Goal: Transaction & Acquisition: Purchase product/service

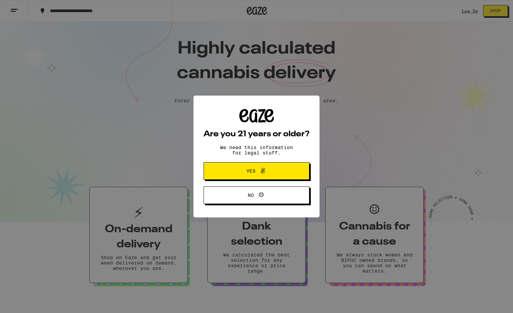
click at [252, 172] on span "Yes" at bounding box center [250, 171] width 9 height 5
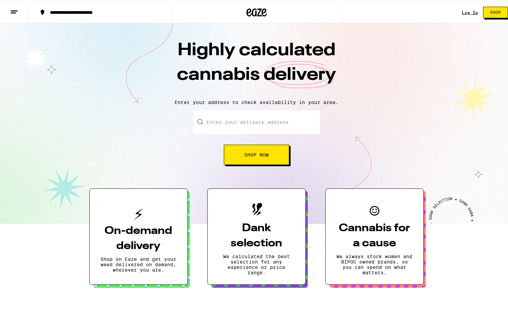
click at [463, 11] on div "Log In" at bounding box center [470, 11] width 16 height 4
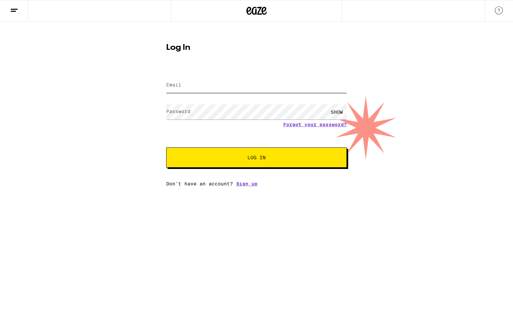
click at [185, 87] on input "Email" at bounding box center [256, 85] width 181 height 15
type input "[EMAIL_ADDRESS][DOMAIN_NAME]"
click at [247, 160] on span "Log In" at bounding box center [256, 157] width 18 height 5
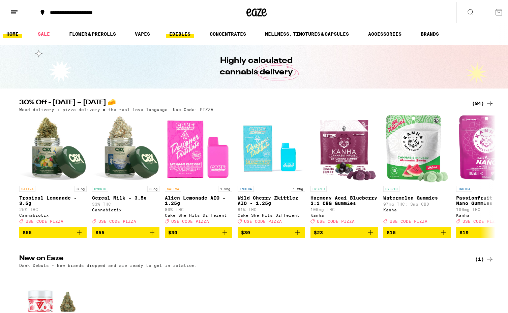
click at [176, 32] on link "EDIBLES" at bounding box center [180, 32] width 28 height 8
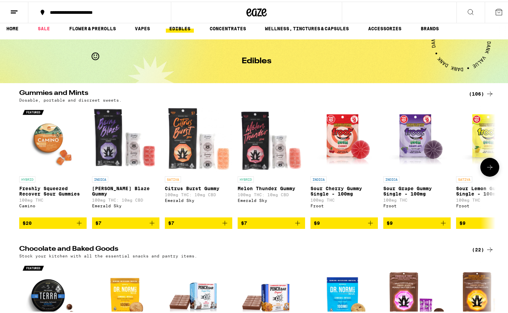
scroll to position [13, 0]
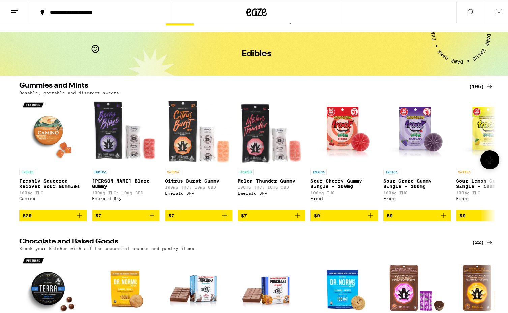
click at [488, 161] on icon at bounding box center [490, 158] width 8 height 8
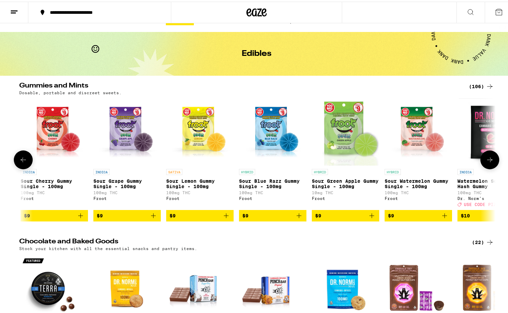
scroll to position [0, 401]
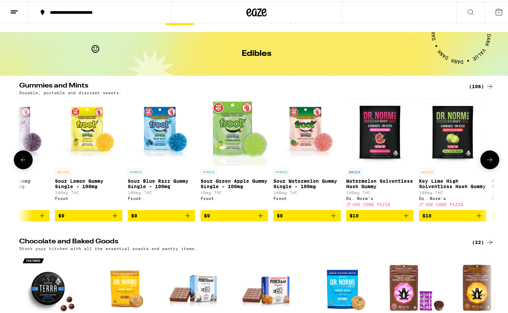
click at [488, 162] on icon at bounding box center [490, 158] width 8 height 8
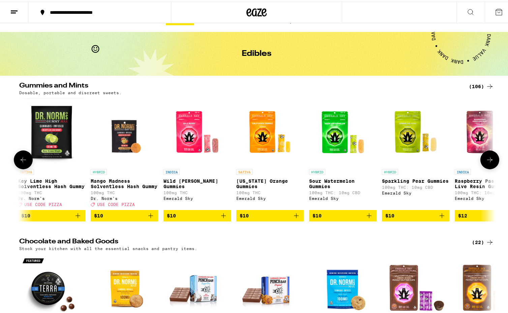
click at [221, 217] on icon "Add to bag" at bounding box center [223, 214] width 5 height 5
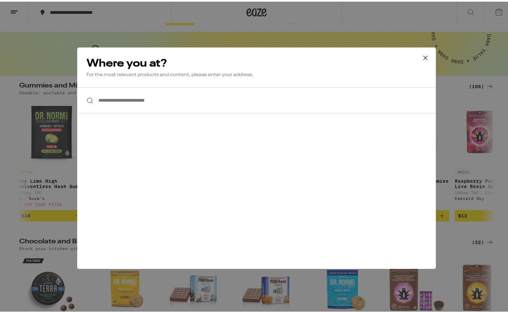
click at [103, 97] on input "**********" at bounding box center [256, 99] width 359 height 26
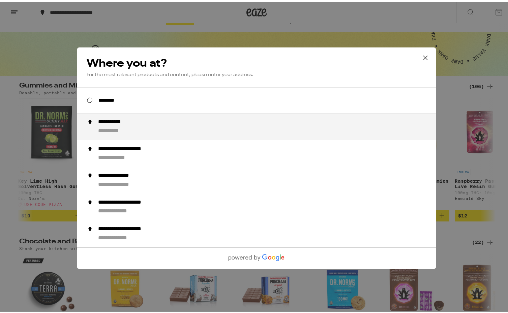
click at [107, 124] on div "**********" at bounding box center [117, 120] width 38 height 7
type input "**********"
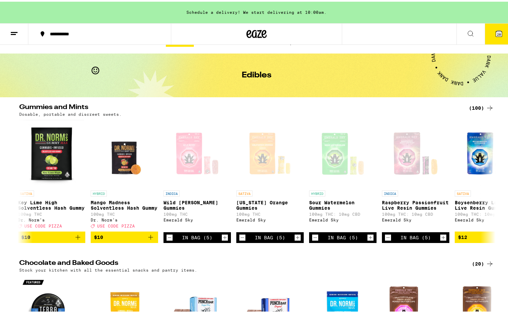
click at [497, 34] on span "20" at bounding box center [499, 33] width 4 height 4
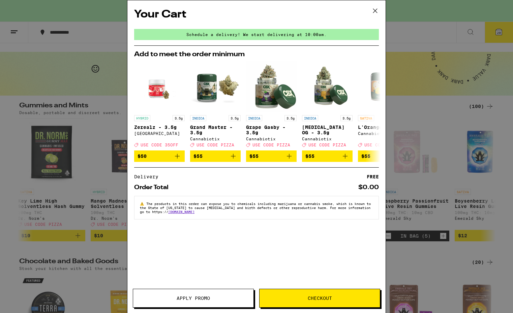
click at [377, 11] on icon at bounding box center [375, 11] width 10 height 10
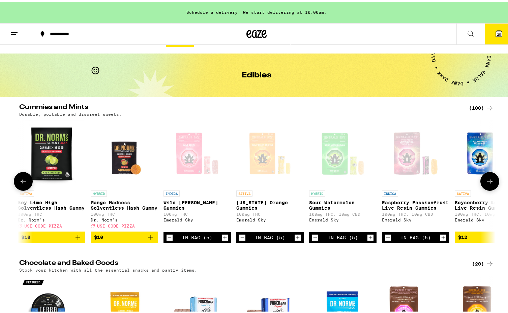
click at [166, 240] on icon "Decrement" at bounding box center [169, 236] width 6 height 8
click at [240, 240] on icon "Decrement" at bounding box center [242, 236] width 6 height 8
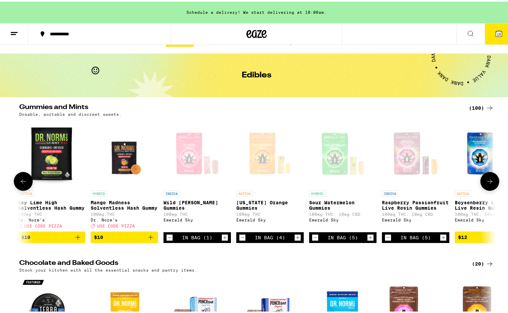
click at [240, 240] on icon "Decrement" at bounding box center [242, 236] width 6 height 8
click at [314, 240] on icon "Decrement" at bounding box center [315, 236] width 6 height 8
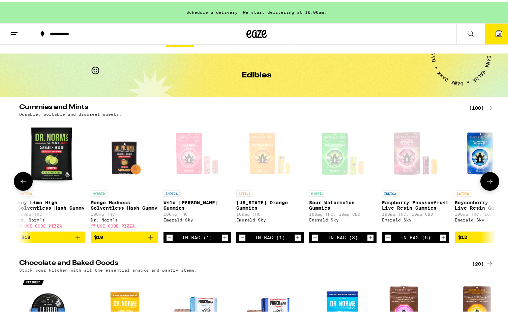
click at [314, 240] on icon "Decrement" at bounding box center [315, 236] width 6 height 8
click at [385, 240] on icon "Decrement" at bounding box center [388, 236] width 6 height 8
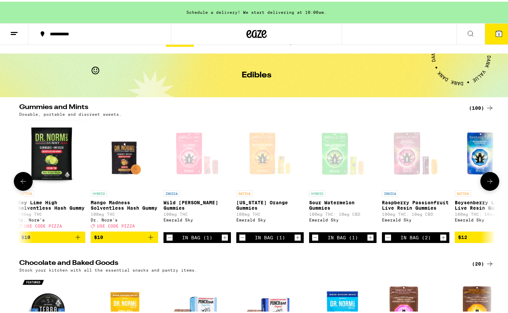
click at [385, 240] on icon "Decrement" at bounding box center [388, 236] width 6 height 8
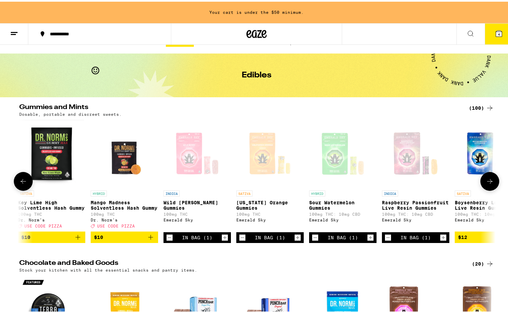
click at [299, 182] on div "Open page for California Orange Gummies from Emerald Sky" at bounding box center [269, 151] width 67 height 67
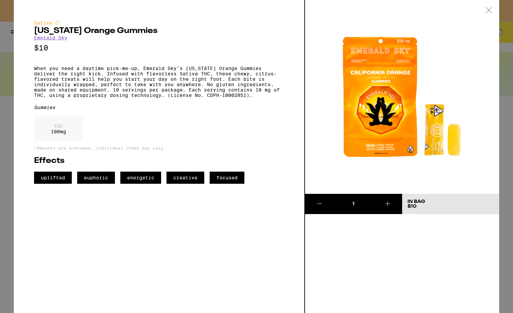
click at [489, 10] on icon at bounding box center [489, 10] width 6 height 6
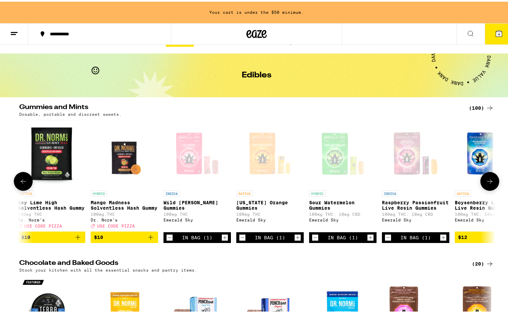
click at [488, 182] on icon at bounding box center [490, 180] width 8 height 8
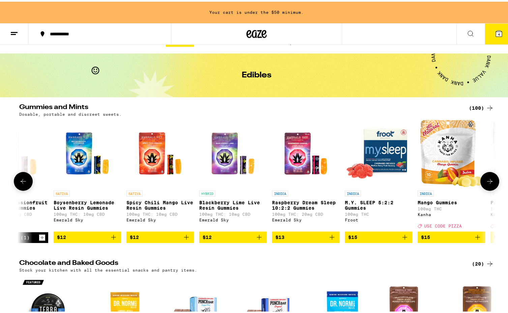
click at [20, 183] on icon at bounding box center [23, 180] width 8 height 8
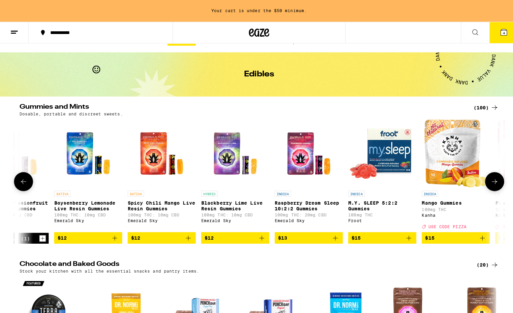
scroll to position [0, 802]
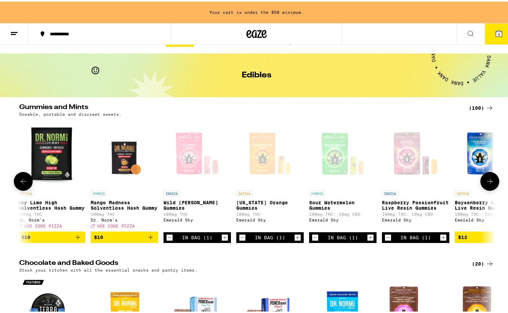
click at [223, 238] on icon "Increment" at bounding box center [225, 237] width 4 height 4
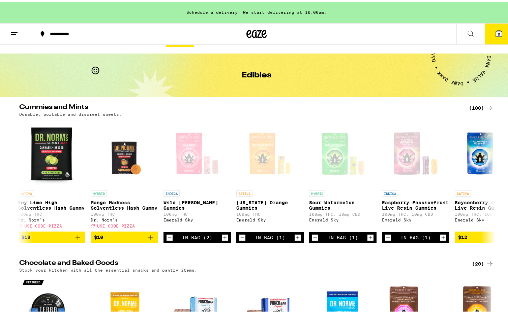
click at [499, 33] on button "5" at bounding box center [499, 32] width 28 height 21
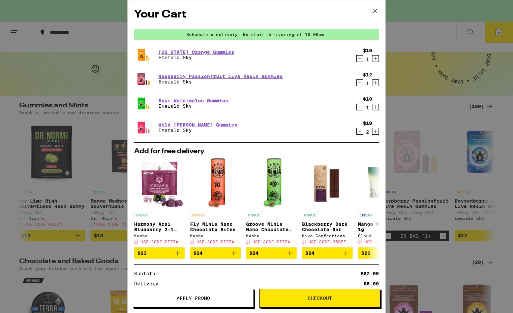
scroll to position [89, 0]
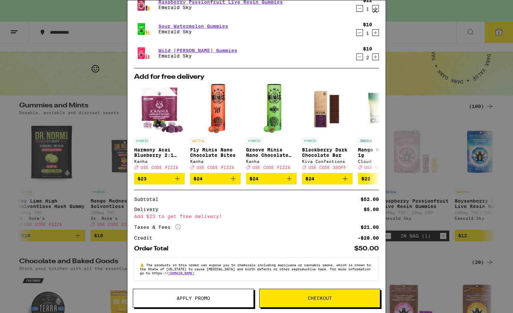
click at [371, 19] on button at bounding box center [375, 11] width 21 height 22
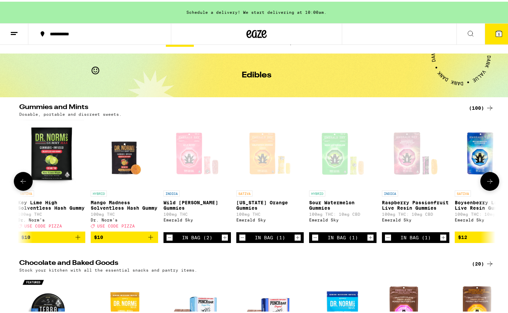
click at [296, 238] on icon "Increment" at bounding box center [298, 237] width 4 height 4
click at [369, 238] on icon "Increment" at bounding box center [371, 237] width 4 height 4
click at [441, 240] on icon "Increment" at bounding box center [443, 236] width 6 height 8
click at [489, 36] on button "8" at bounding box center [499, 32] width 28 height 21
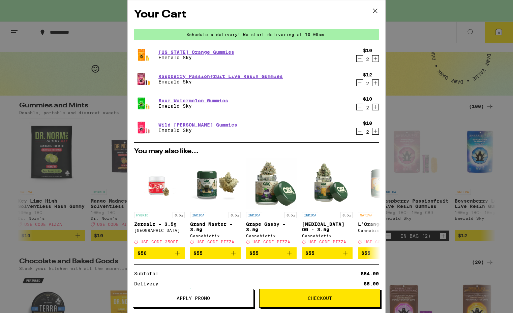
click at [435, 113] on div "Your Cart Schedule a delivery! We start delivering at 10:00am. [US_STATE] Orang…" at bounding box center [256, 156] width 513 height 313
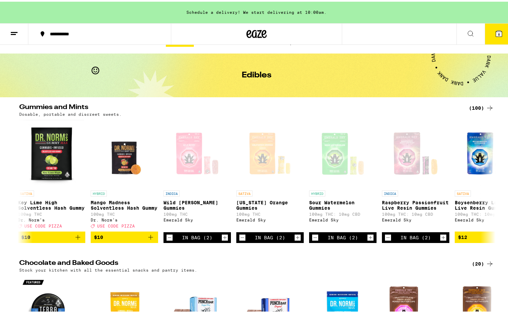
click at [498, 33] on span "8" at bounding box center [499, 33] width 2 height 4
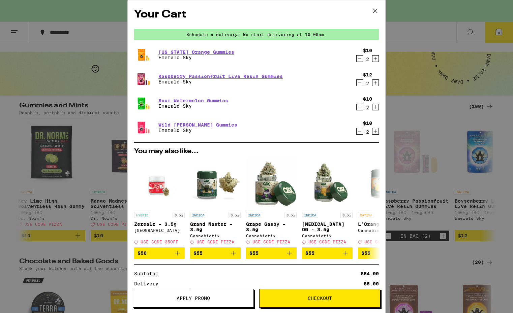
click at [374, 132] on icon "Increment" at bounding box center [376, 132] width 4 height 4
click at [357, 84] on icon "Decrement" at bounding box center [360, 83] width 6 height 8
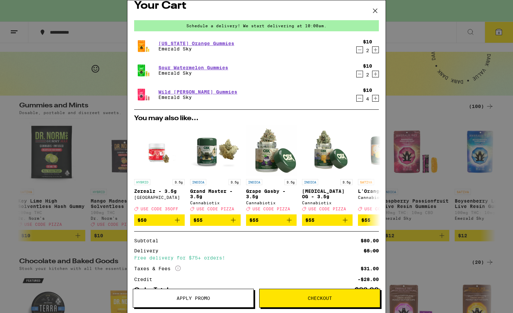
scroll to position [7, 0]
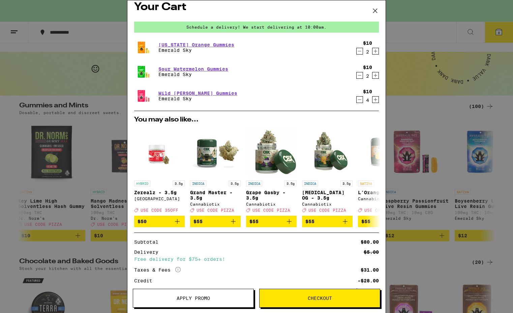
click at [317, 300] on span "Checkout" at bounding box center [320, 298] width 24 height 5
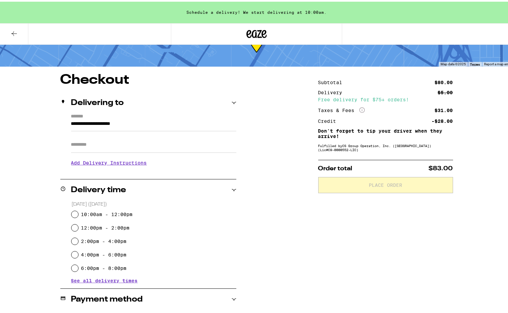
scroll to position [33, 0]
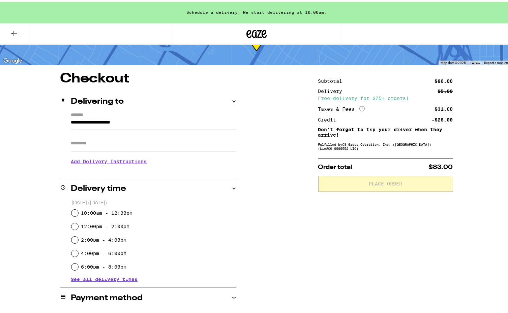
click at [74, 211] on input "10:00am - 12:00pm" at bounding box center [74, 211] width 7 height 7
radio input "true"
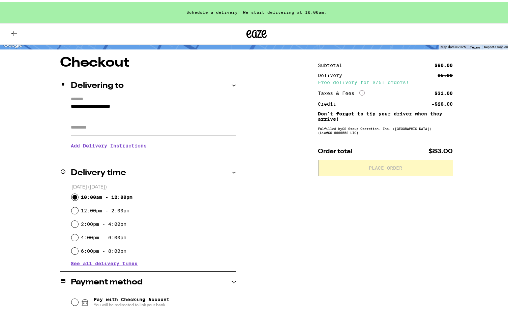
scroll to position [179, 0]
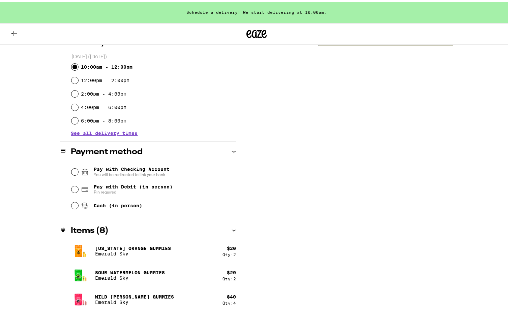
click at [72, 189] on input "Pay with Debit (in person) Pin required" at bounding box center [74, 188] width 7 height 7
radio input "true"
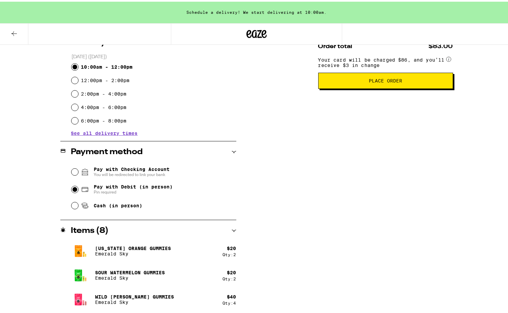
scroll to position [42, 0]
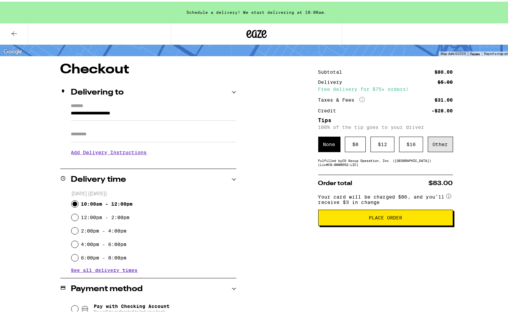
click at [439, 144] on div "Other" at bounding box center [440, 143] width 25 height 16
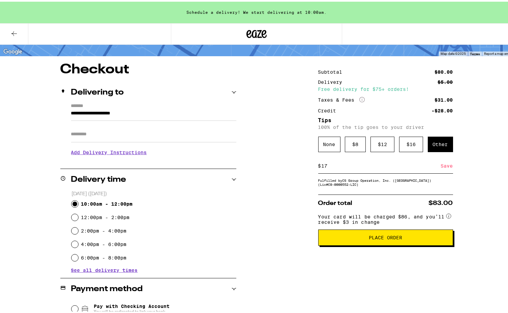
scroll to position [18, 0]
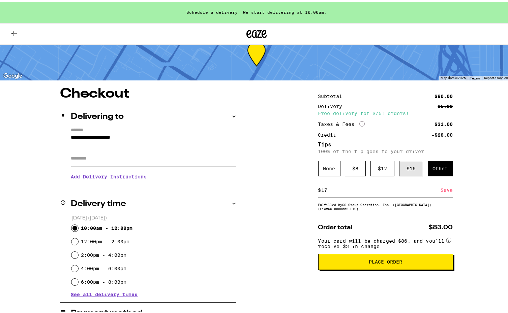
type input "17"
click at [410, 171] on div "$ 16" at bounding box center [411, 167] width 24 height 16
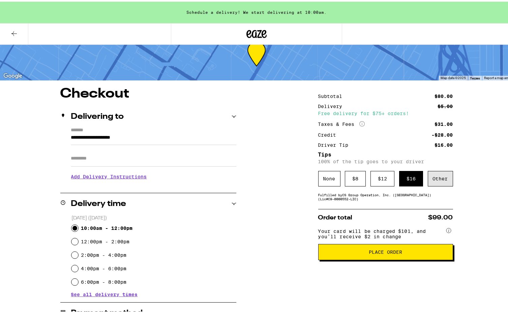
click at [437, 181] on div "Other" at bounding box center [440, 178] width 25 height 16
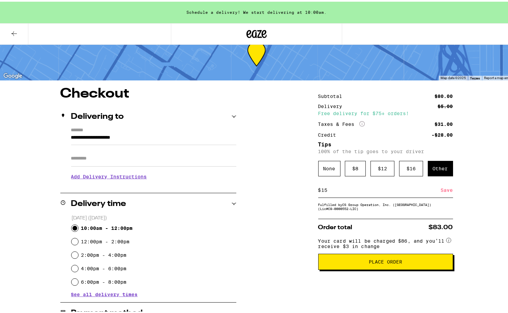
type input "15"
click at [446, 193] on div "Save" at bounding box center [447, 188] width 12 height 15
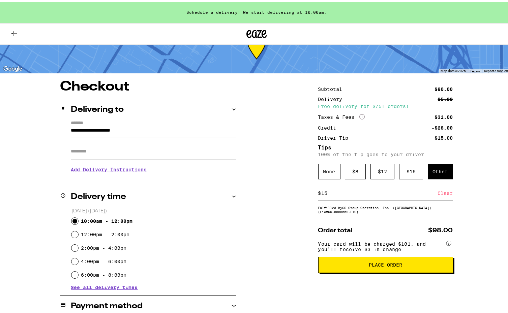
scroll to position [26, 0]
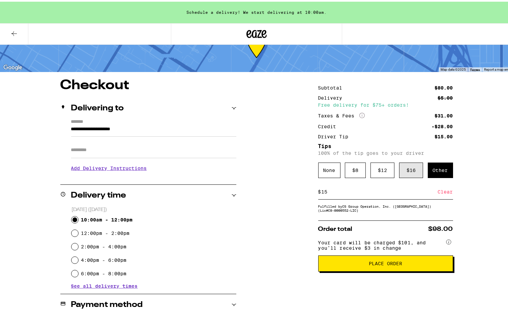
click at [409, 170] on div "$ 16" at bounding box center [411, 169] width 24 height 16
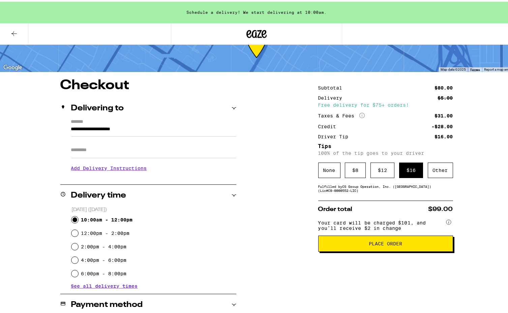
click at [385, 245] on span "Place Order" at bounding box center [385, 242] width 33 height 5
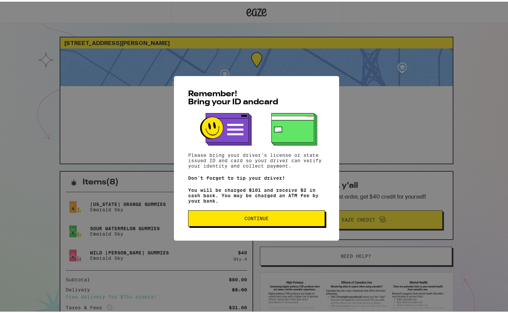
click at [255, 219] on span "Continue" at bounding box center [256, 217] width 24 height 5
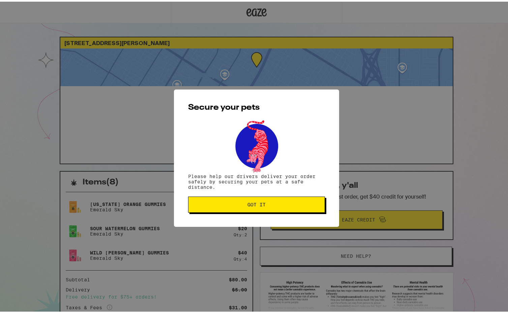
click at [260, 202] on span "Got it" at bounding box center [256, 203] width 18 height 5
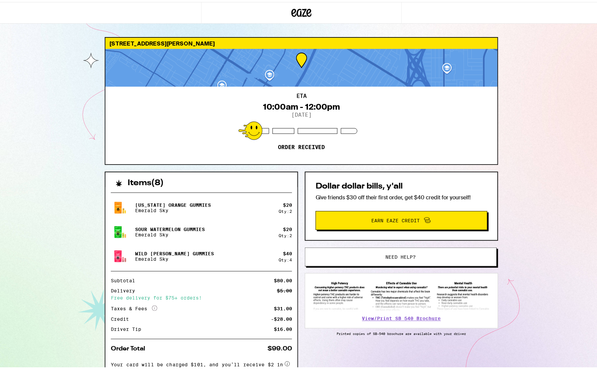
click at [172, 14] on div at bounding box center [100, 11] width 201 height 22
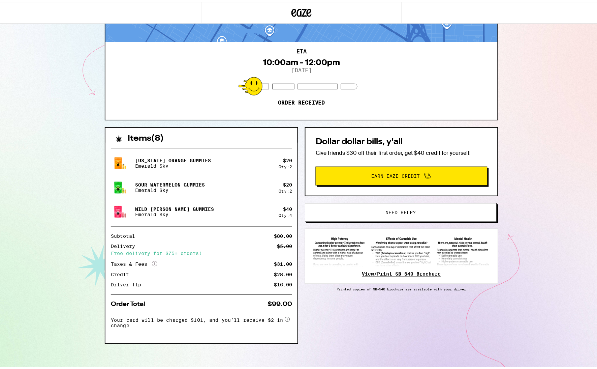
click at [387, 269] on link "View/Print SB 540 Brochure" at bounding box center [401, 271] width 79 height 5
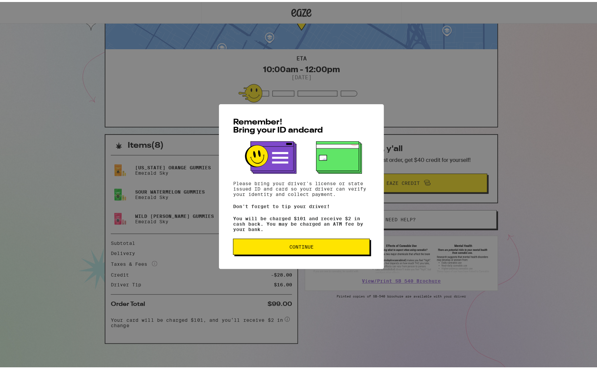
click at [298, 247] on span "Continue" at bounding box center [301, 244] width 24 height 5
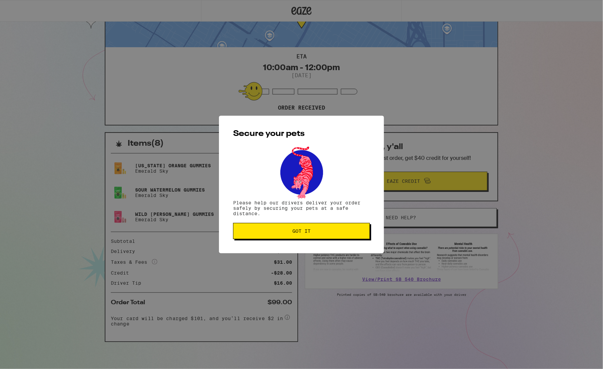
click at [305, 233] on span "Got it" at bounding box center [302, 230] width 18 height 5
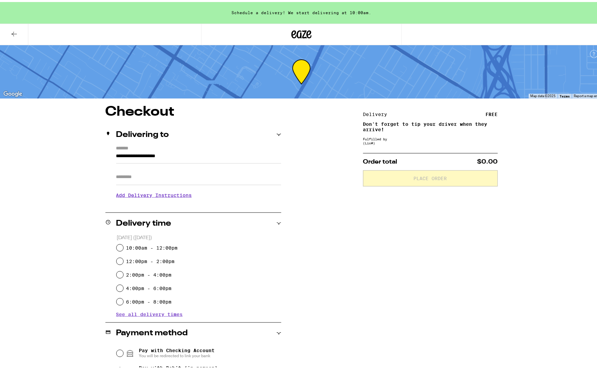
click at [14, 31] on icon at bounding box center [14, 32] width 8 height 8
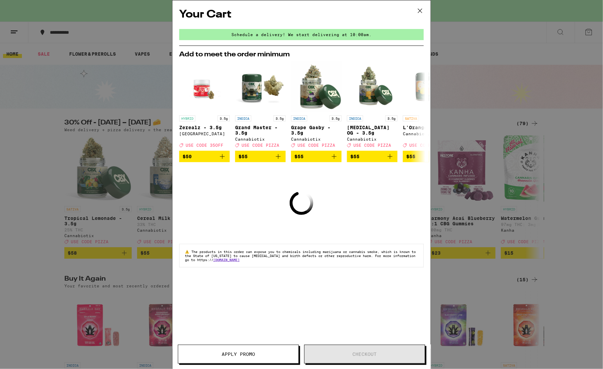
click at [419, 11] on icon at bounding box center [420, 11] width 10 height 10
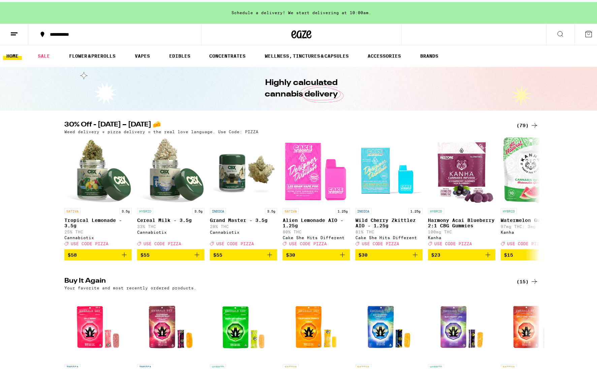
click at [557, 31] on icon at bounding box center [561, 32] width 8 height 8
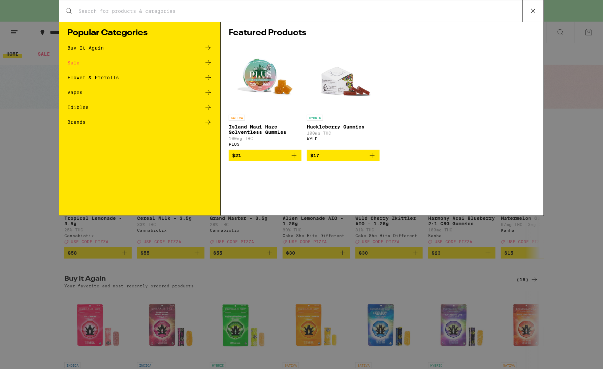
click at [556, 31] on div "Search for Products Popular Categories Buy It Again Sale Flower & Prerolls Vape…" at bounding box center [301, 184] width 603 height 369
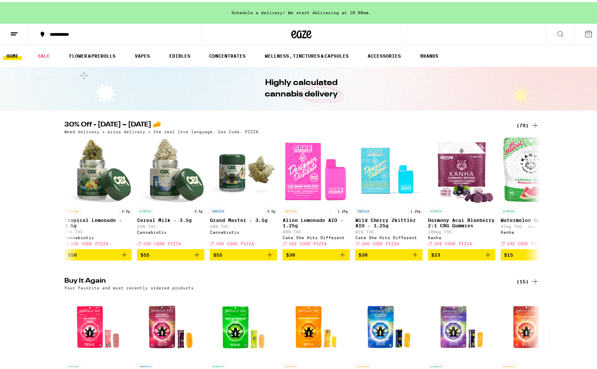
scroll to position [2862, 0]
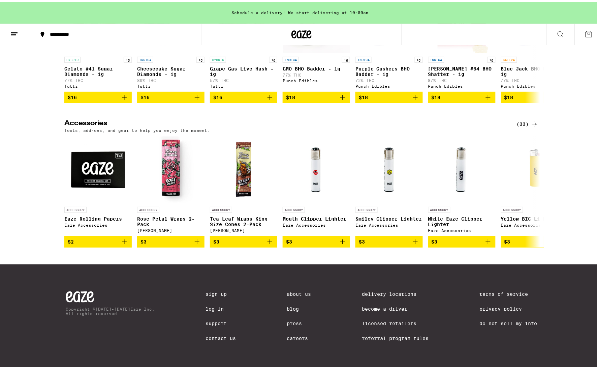
click at [13, 32] on icon at bounding box center [14, 32] width 8 height 8
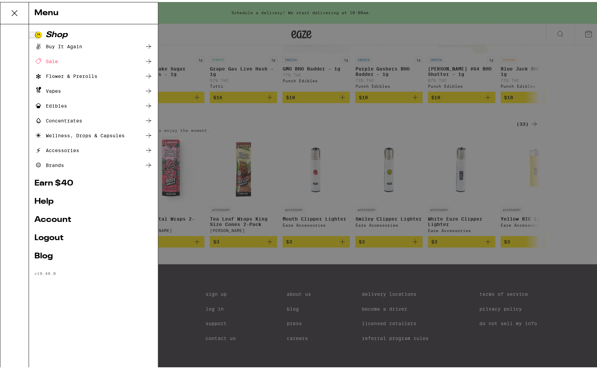
click at [54, 235] on link "Logout" at bounding box center [93, 236] width 118 height 8
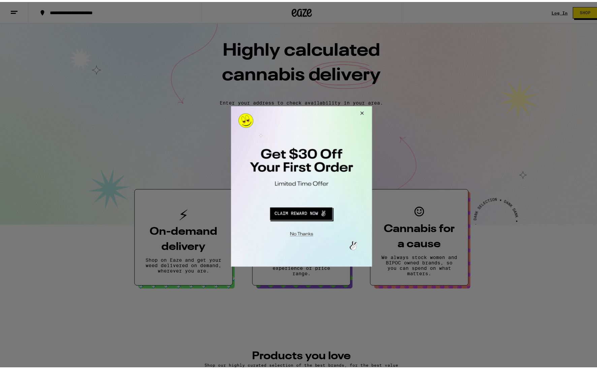
click at [362, 113] on button "Close Modal" at bounding box center [361, 114] width 18 height 16
